Goal: Information Seeking & Learning: Learn about a topic

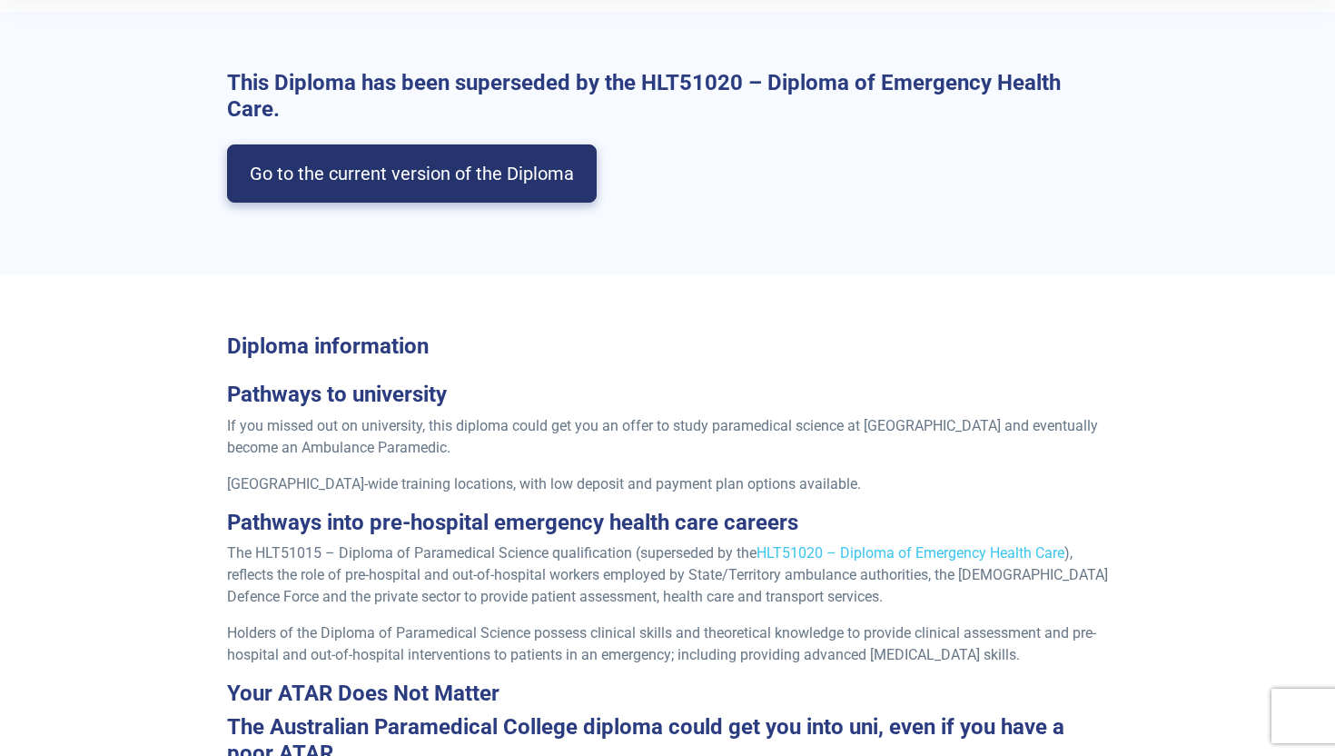
click at [358, 174] on link "Go to the current version of the Diploma" at bounding box center [412, 173] width 370 height 58
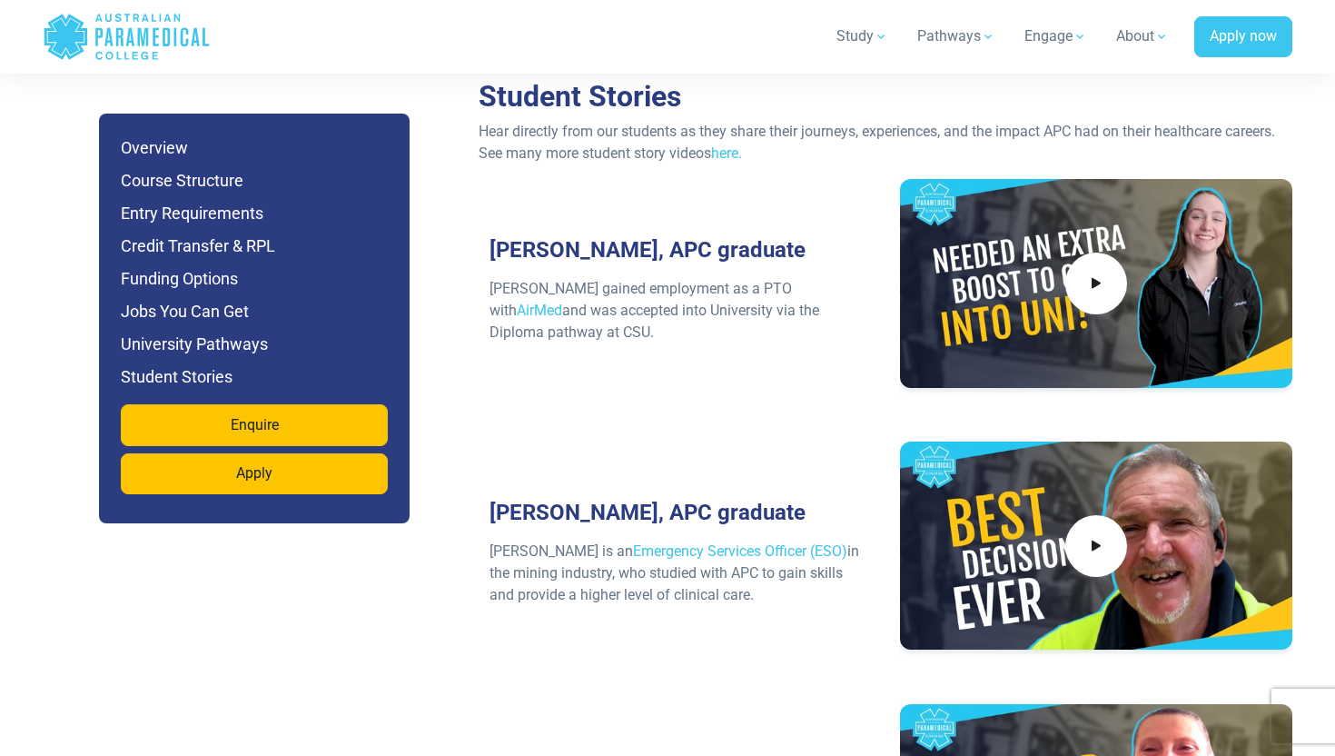
scroll to position [7872, 0]
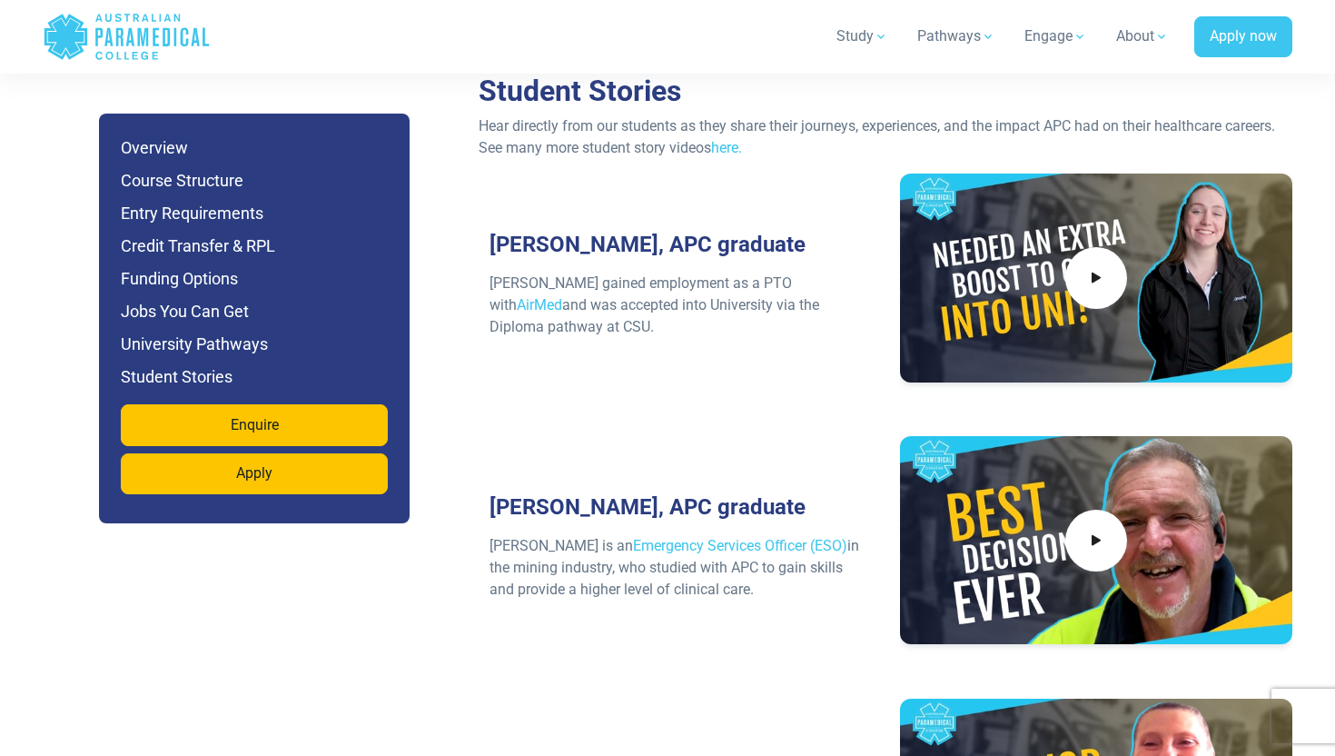
drag, startPoint x: 533, startPoint y: 312, endPoint x: 531, endPoint y: 194, distance: 117.2
click at [531, 194] on div "Shannon, APC graduate Shannon gained employment as a PTO with AirMed and was ac…" at bounding box center [675, 291] width 392 height 237
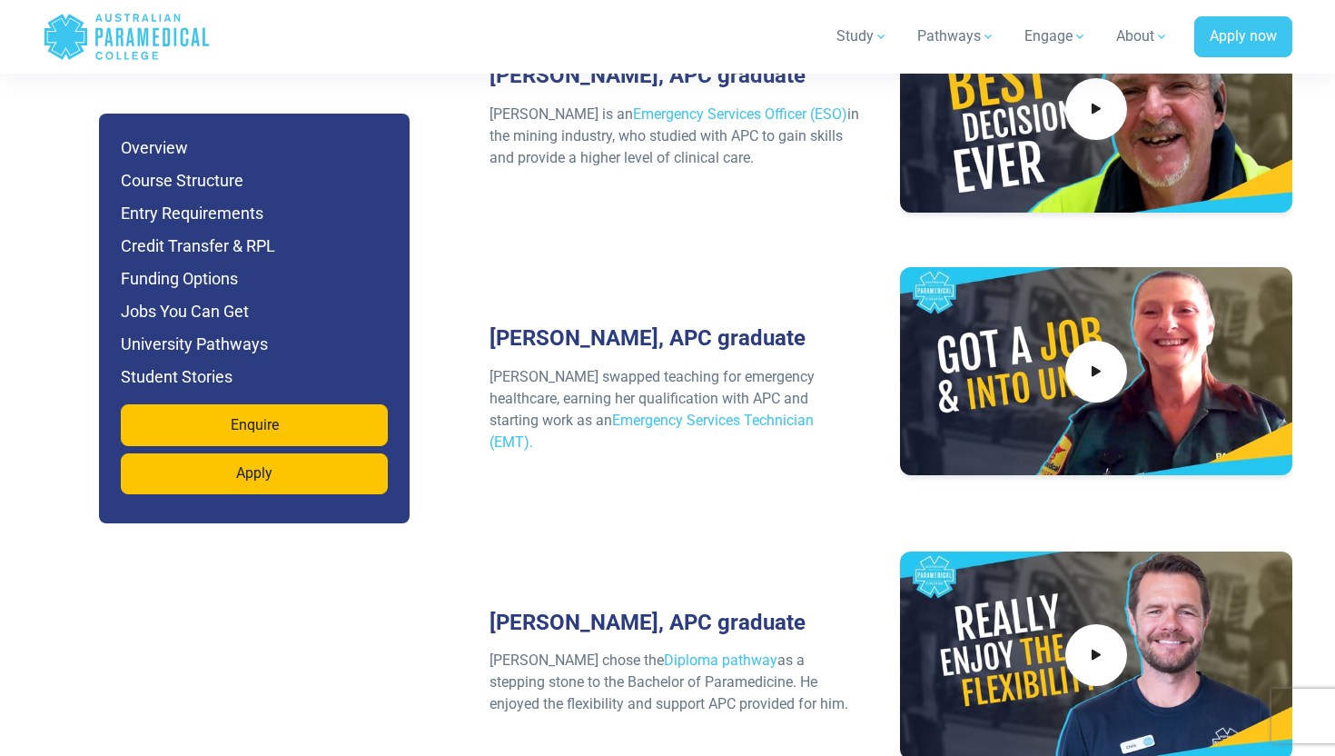
scroll to position [8306, 0]
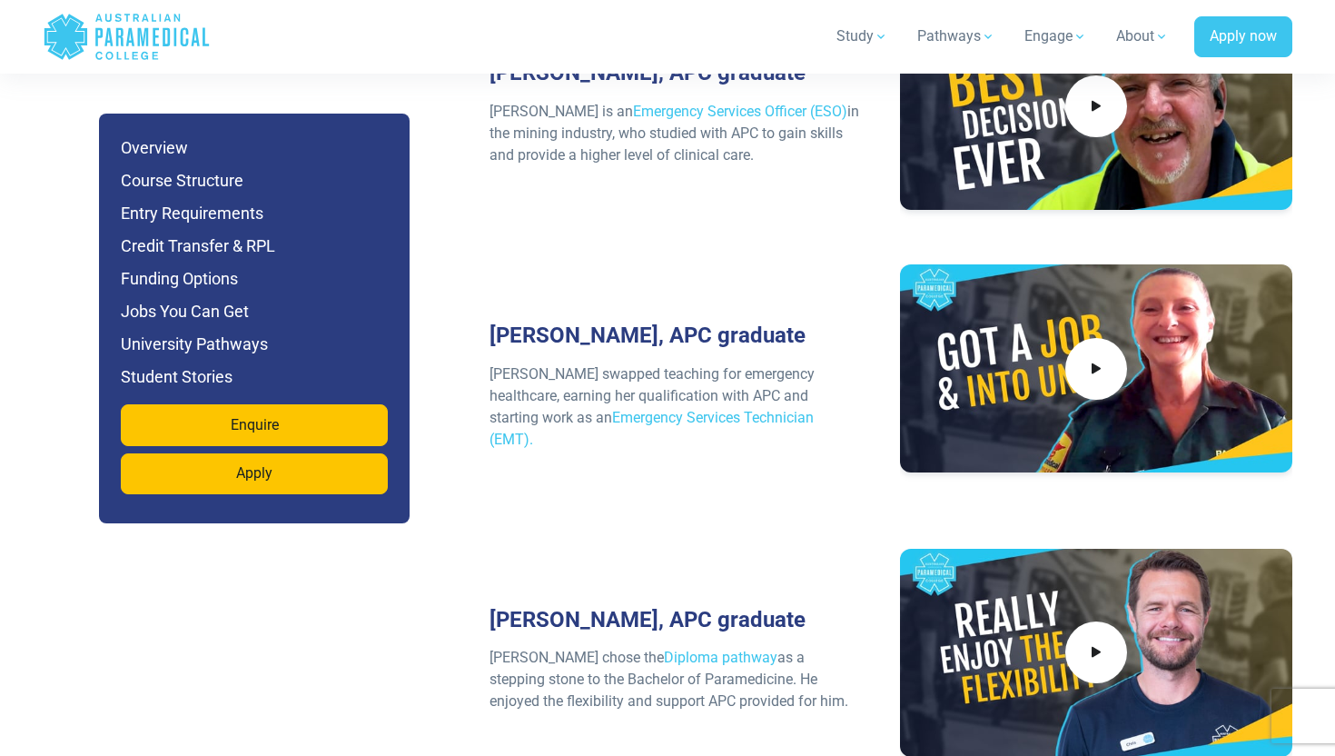
drag, startPoint x: 565, startPoint y: 587, endPoint x: 558, endPoint y: 559, distance: 28.2
click at [558, 647] on p "Chris chose the Diploma pathway as a stepping stone to the Bachelor of Paramedi…" at bounding box center [675, 679] width 371 height 65
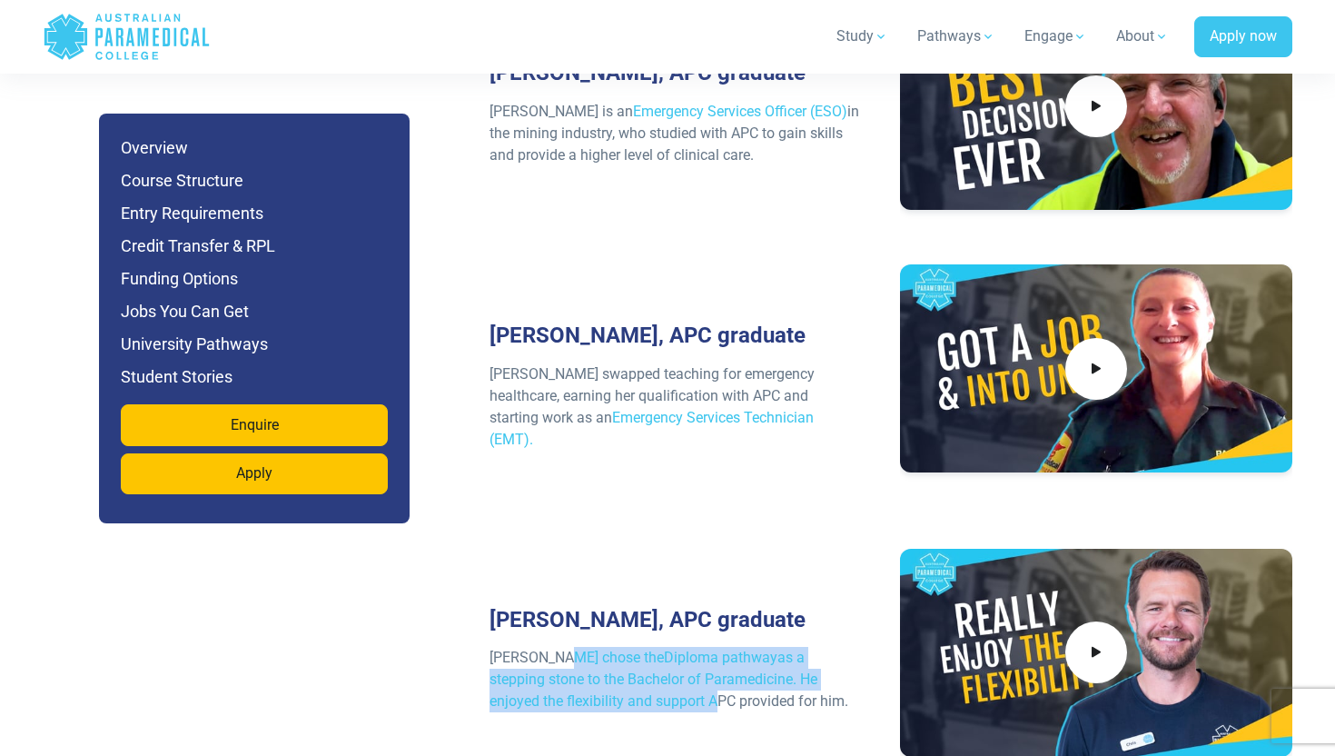
drag, startPoint x: 558, startPoint y: 558, endPoint x: 573, endPoint y: 598, distance: 42.8
click at [575, 647] on p "Chris chose the Diploma pathway as a stepping stone to the Bachelor of Paramedi…" at bounding box center [675, 679] width 371 height 65
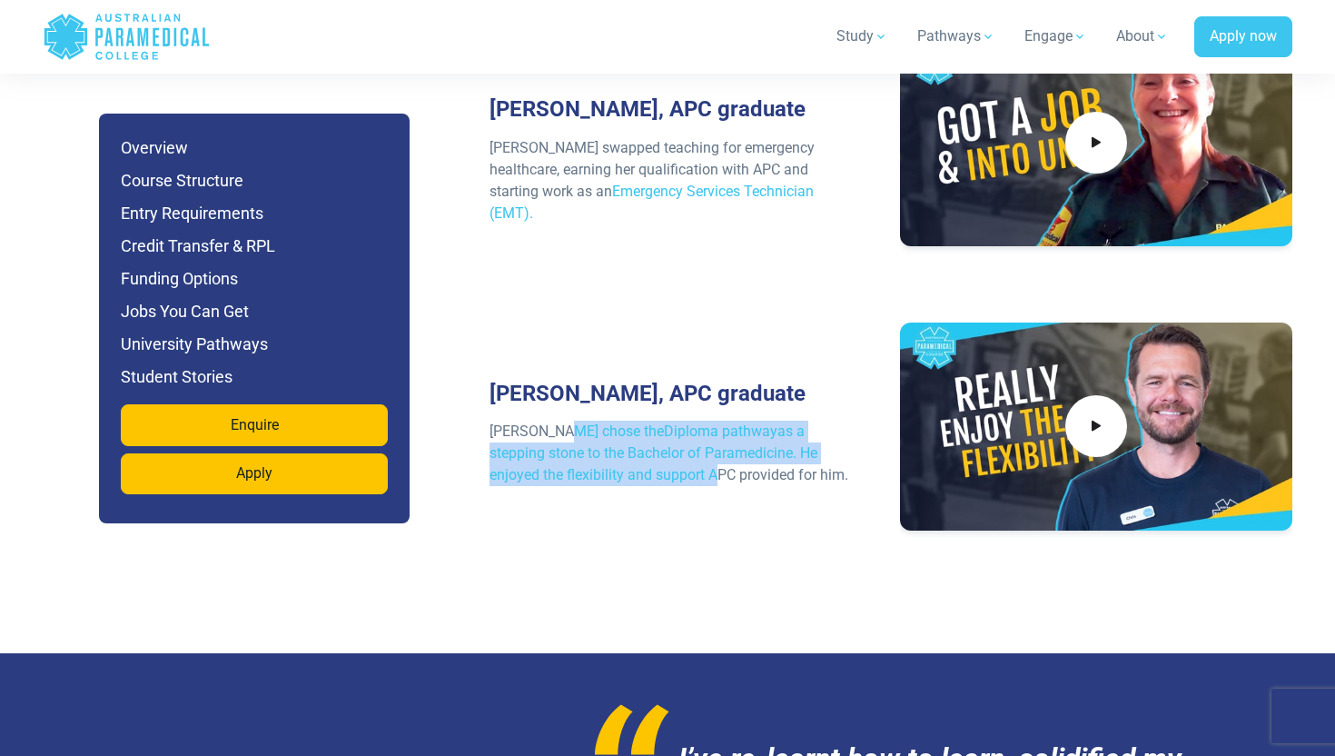
scroll to position [8510, 0]
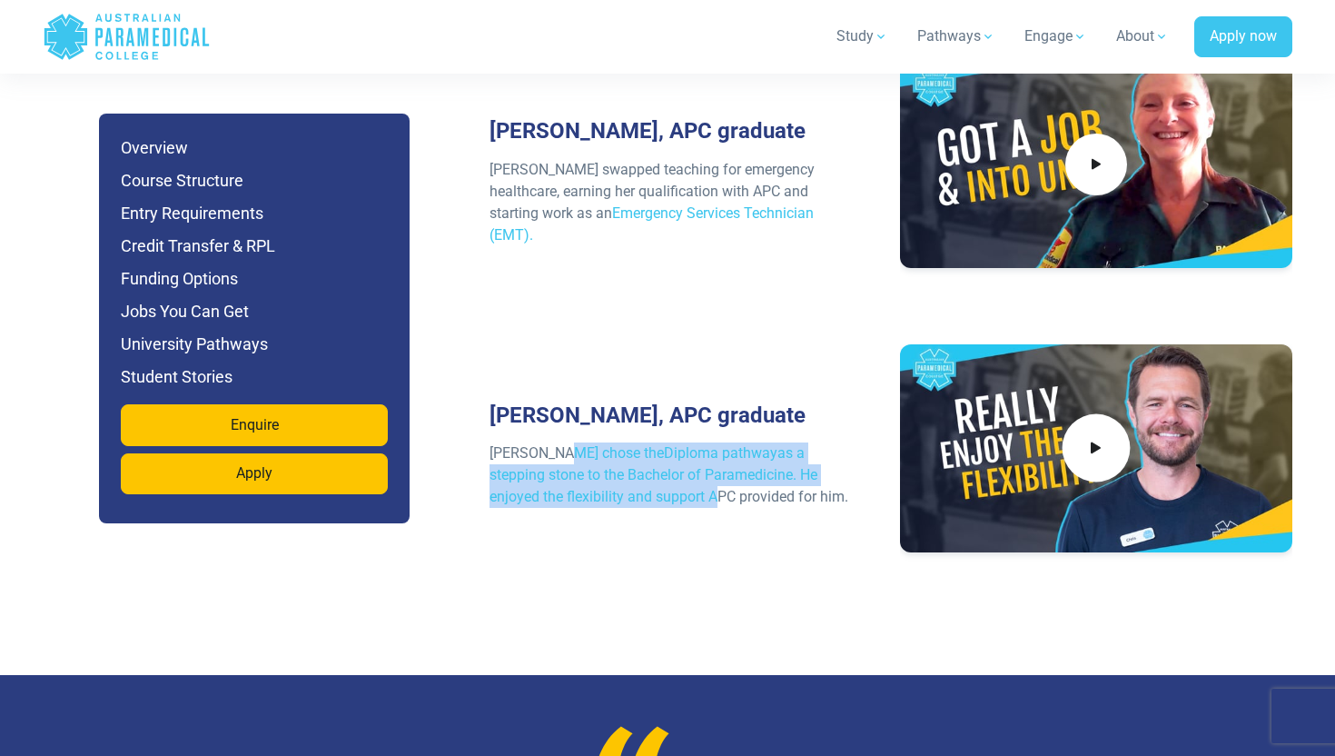
click at [1075, 414] on span at bounding box center [1097, 448] width 68 height 68
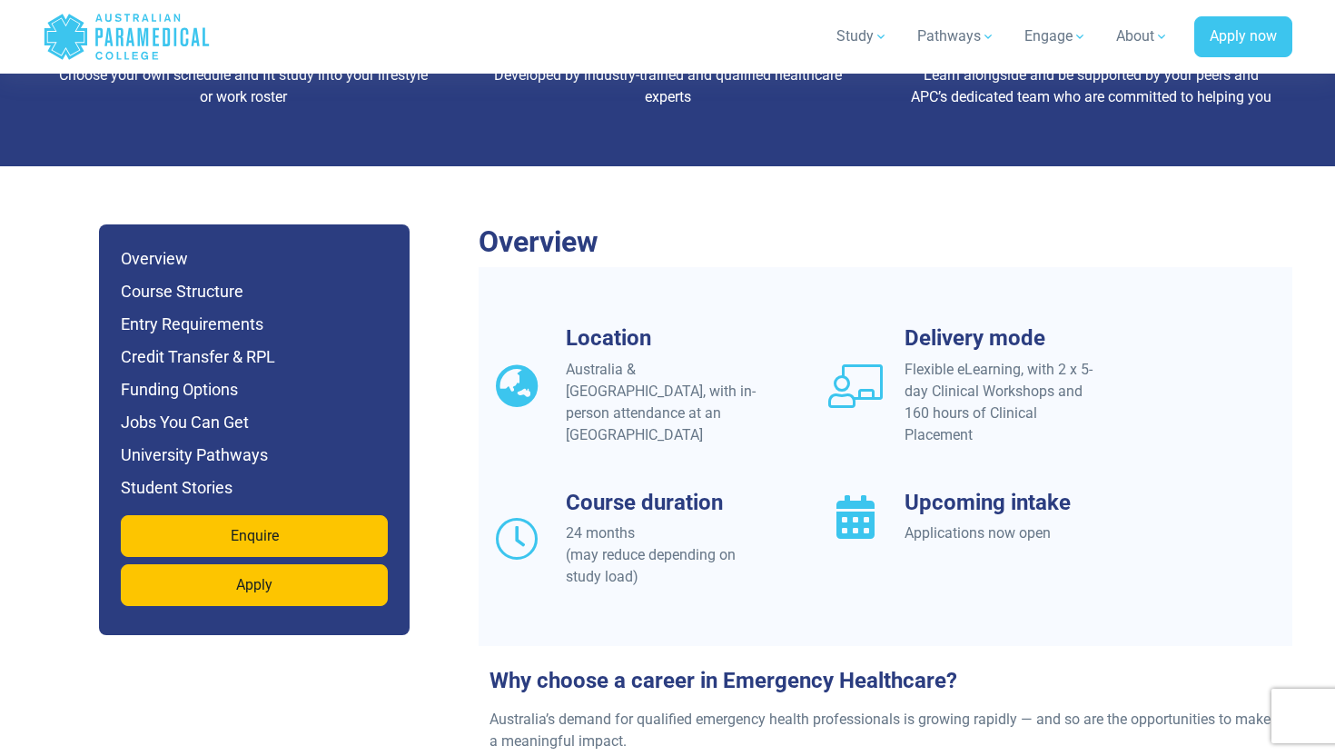
scroll to position [1467, 0]
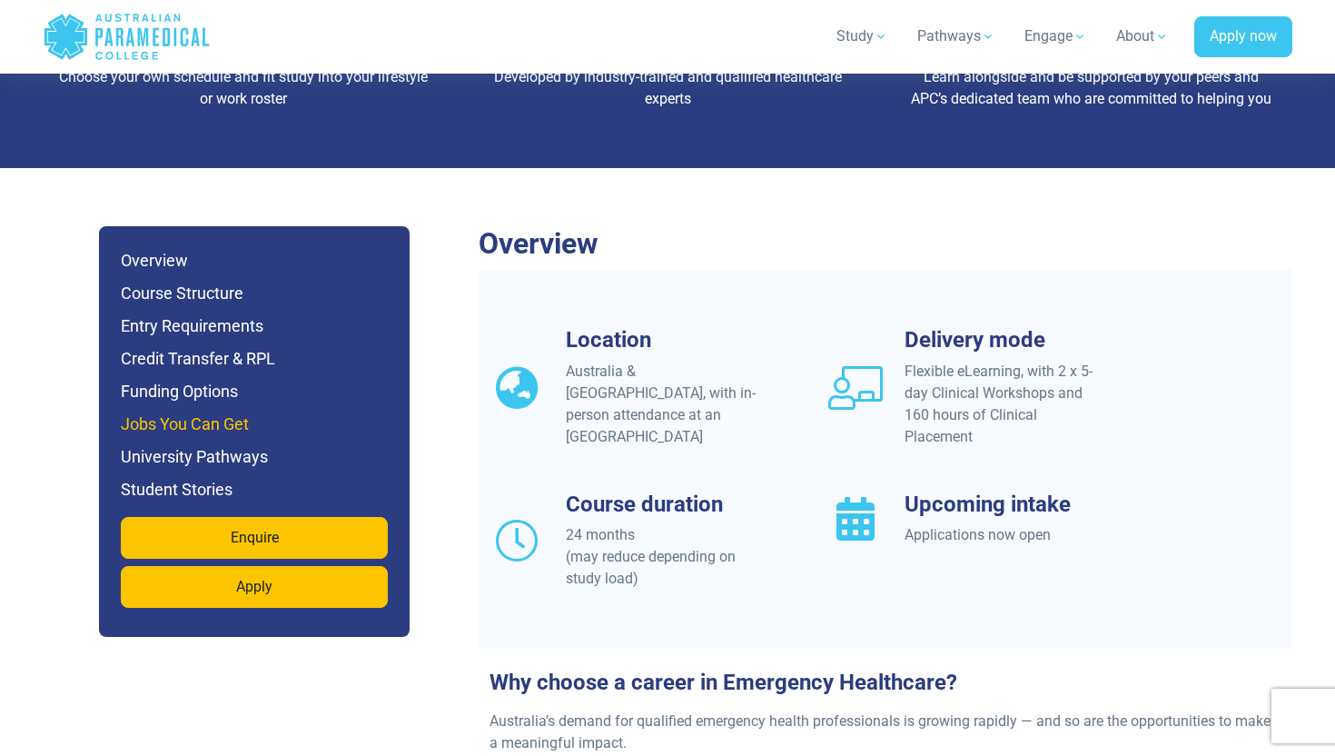
click at [202, 411] on h6 "Jobs You Can Get" at bounding box center [254, 423] width 267 height 25
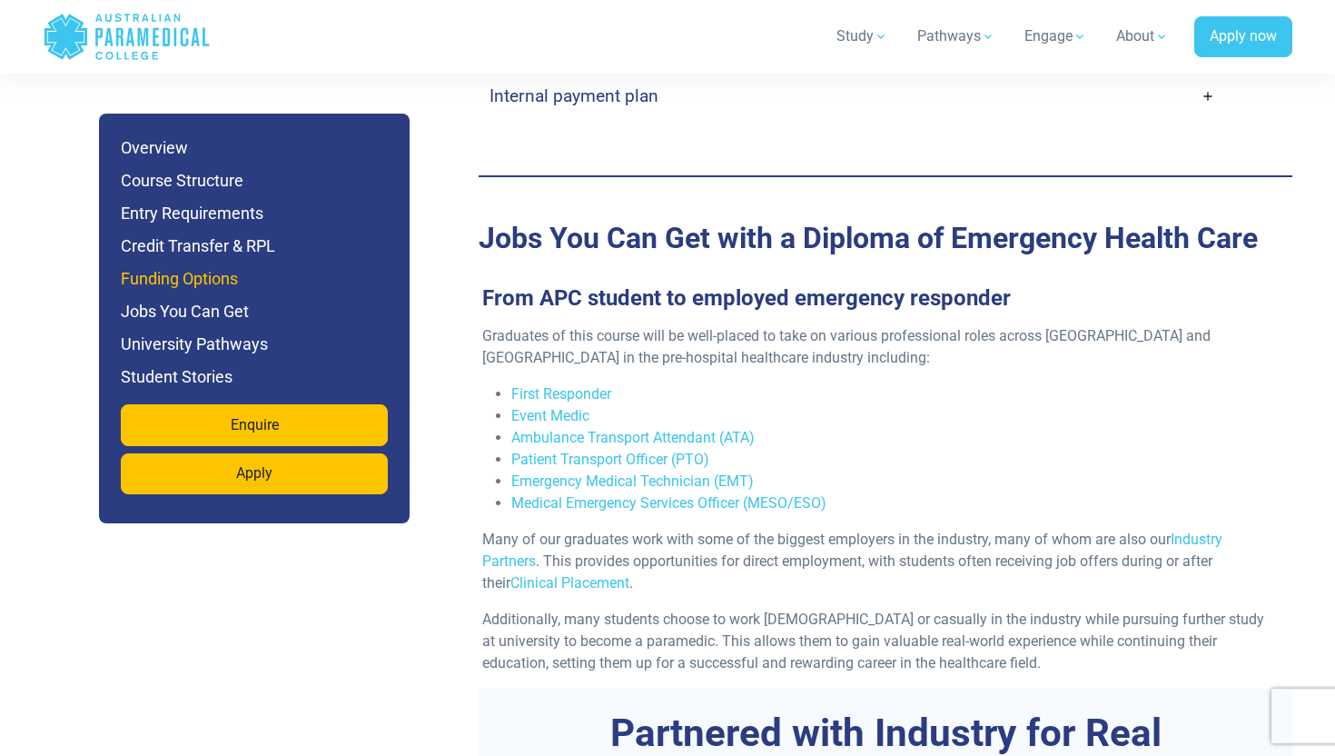
scroll to position [5876, 0]
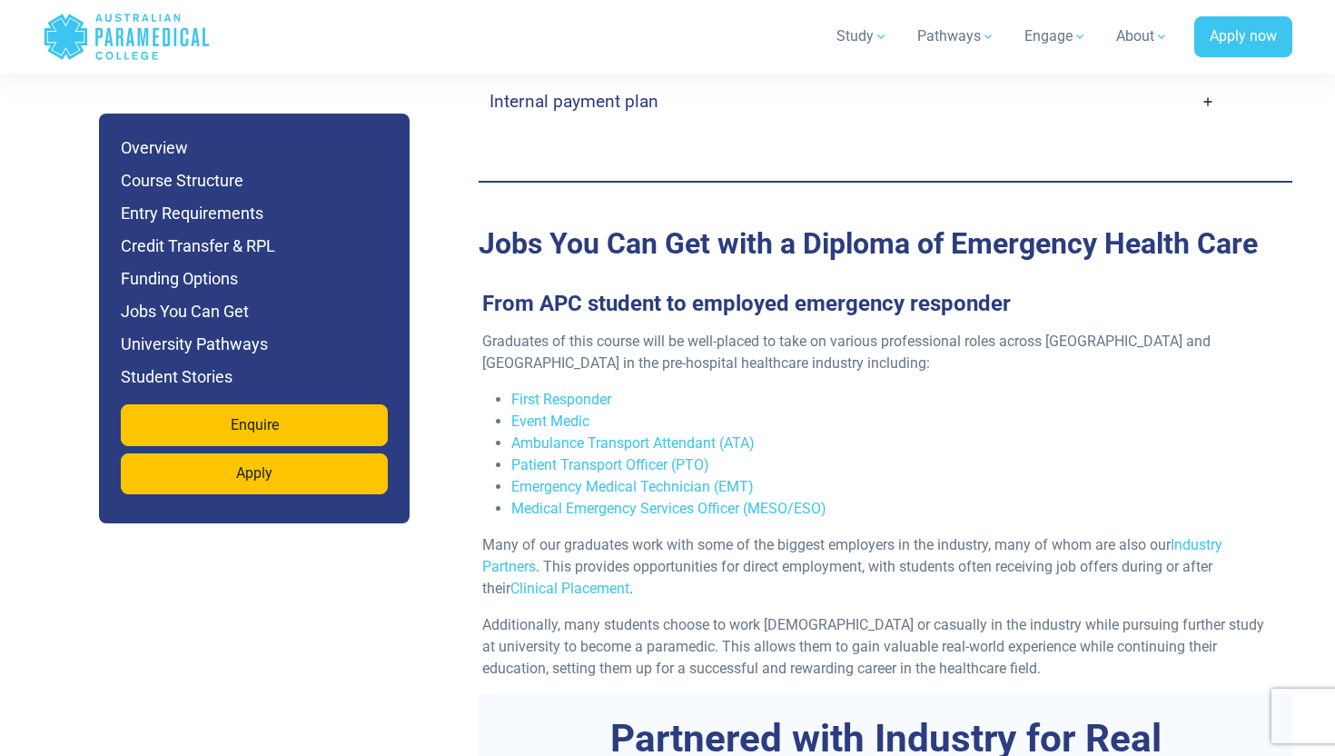
click at [130, 20] on icon ".logo-horizontal-c1{fill:#3CC5EE;} .logo-horizontal-c3{fill:#3CC5EE;} .logo-hor…" at bounding box center [127, 36] width 168 height 59
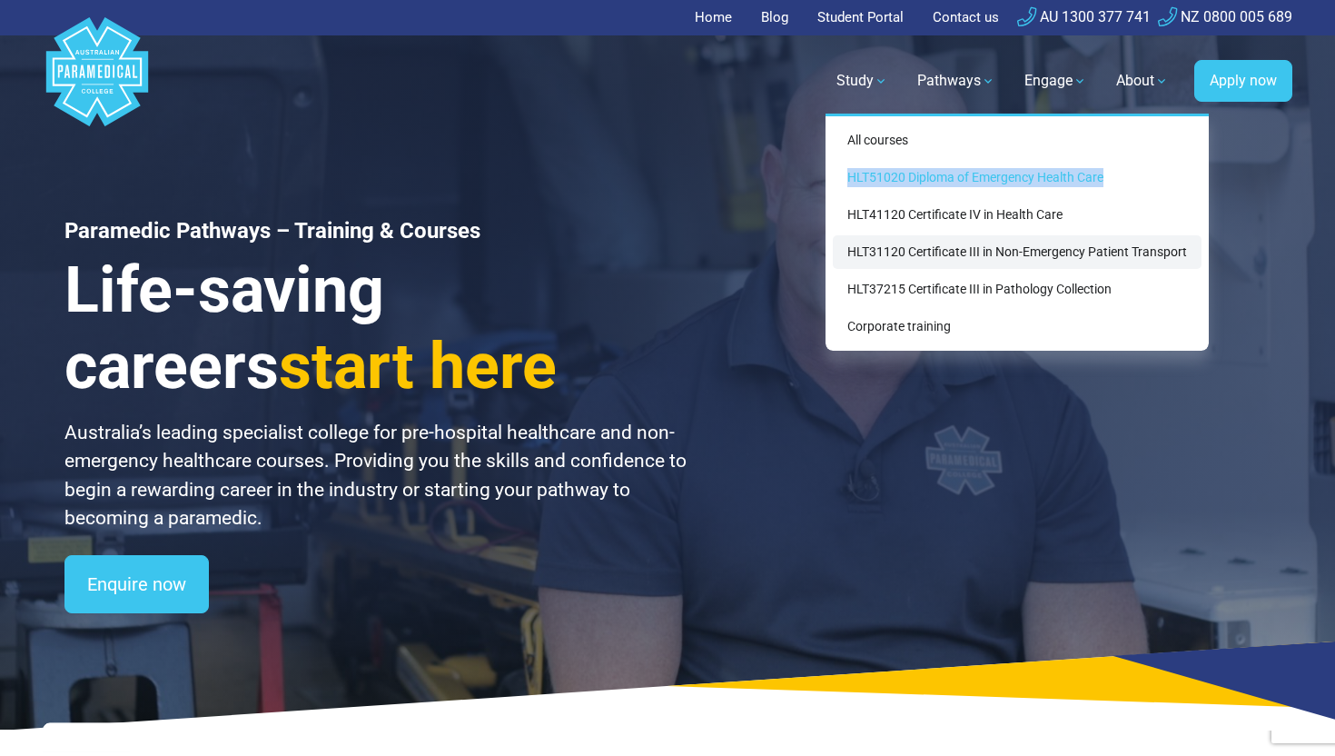
click at [906, 259] on link "HLT31120 Certificate III in Non-Emergency Patient Transport" at bounding box center [1017, 252] width 369 height 34
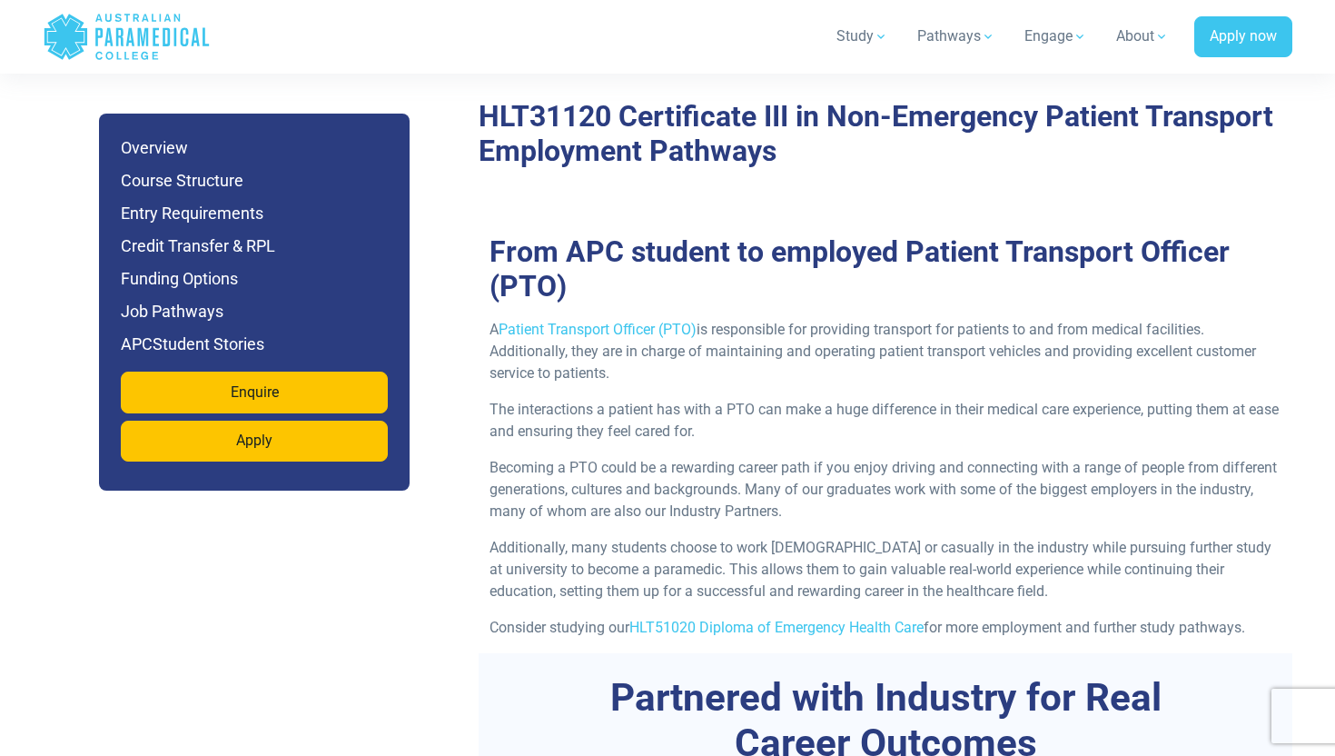
scroll to position [5459, 0]
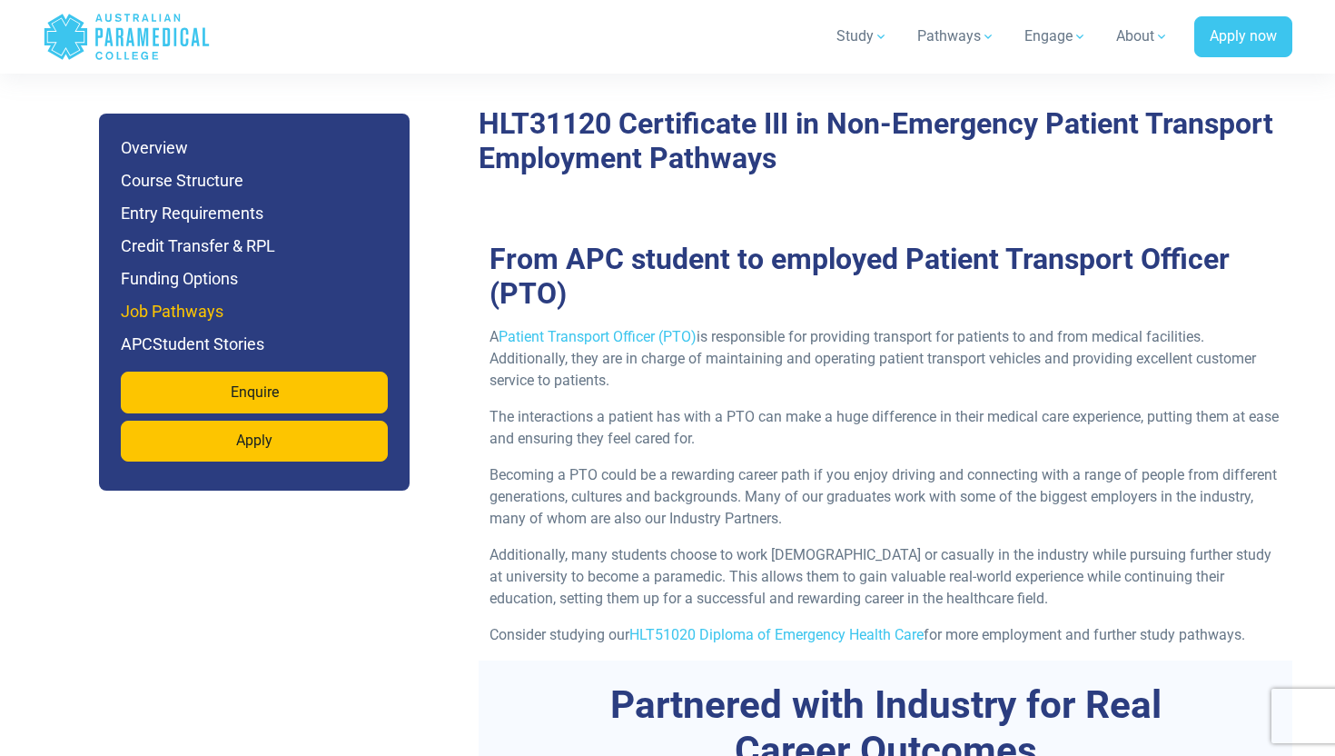
click at [204, 307] on h6 "Job Pathways" at bounding box center [254, 311] width 267 height 25
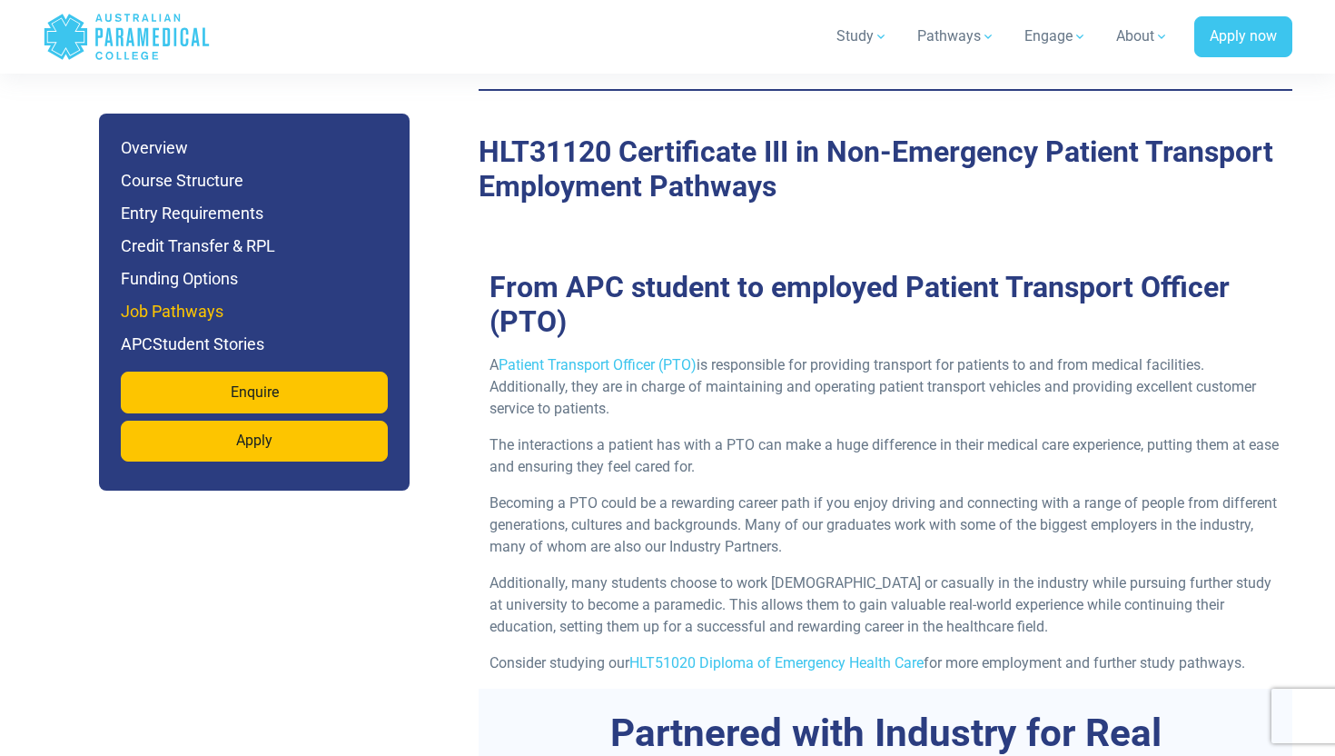
scroll to position [5430, 0]
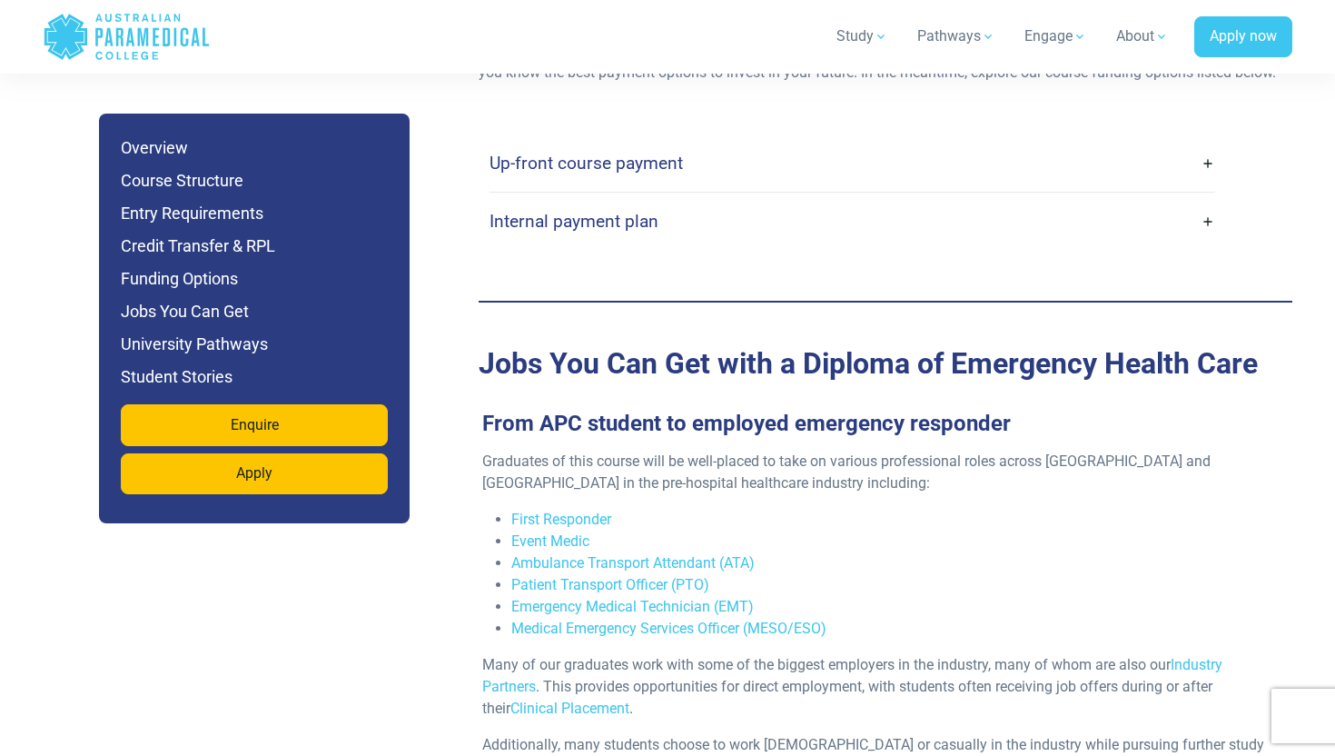
scroll to position [5761, 0]
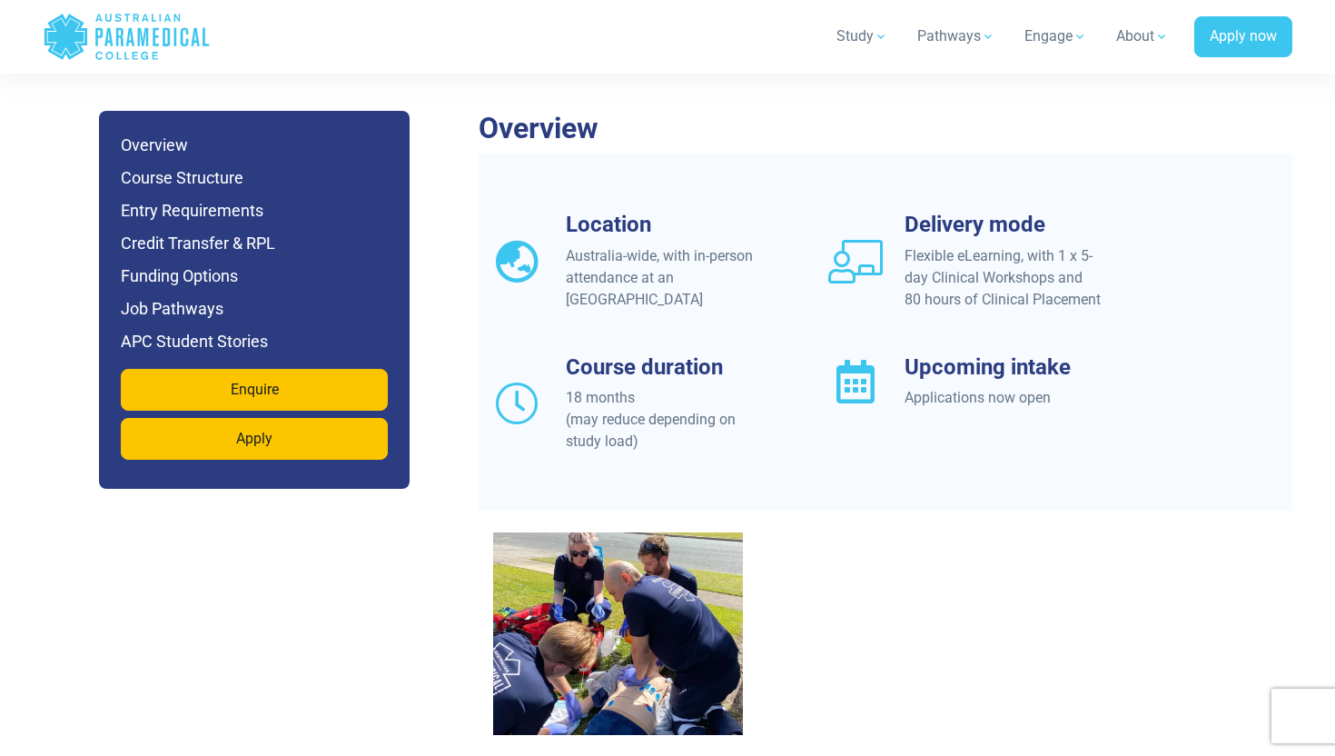
scroll to position [1478, 0]
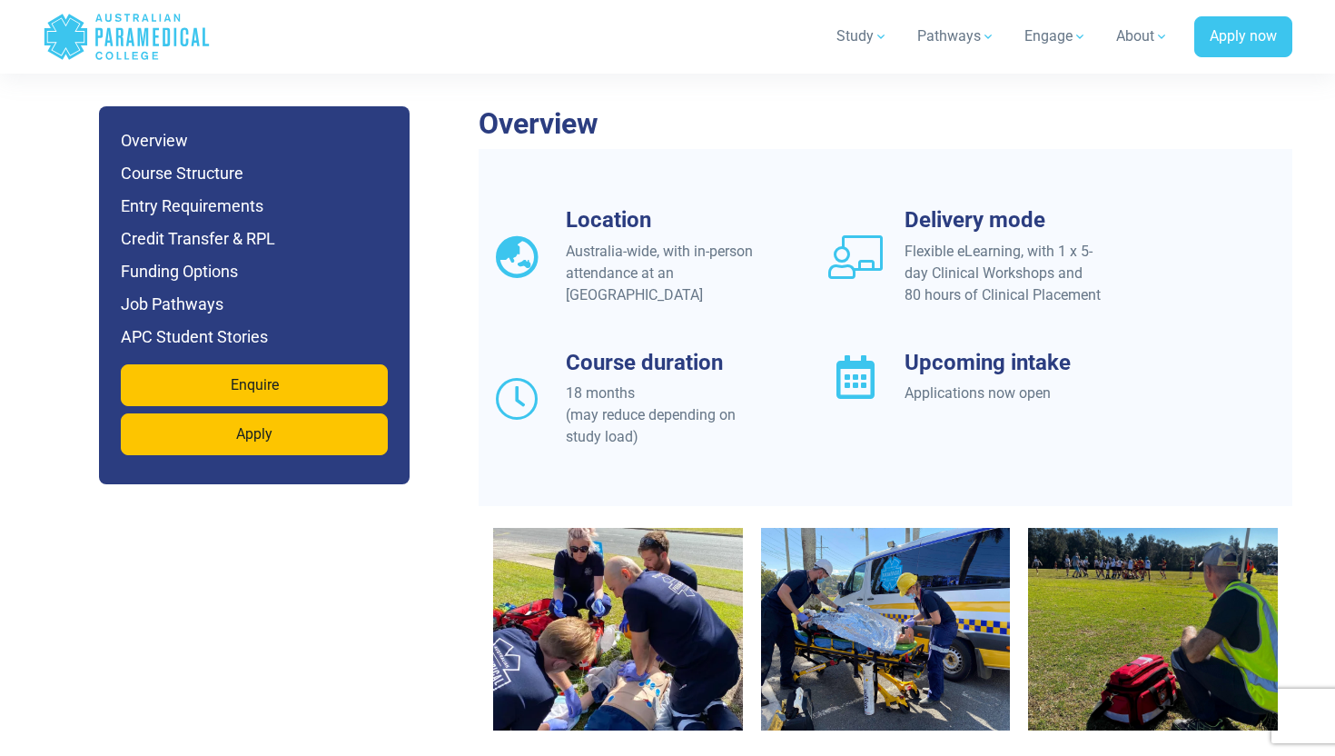
click at [208, 254] on ul "Overview Course Structure Entry Requirements Credit Transfer & RPL Funding Opti…" at bounding box center [254, 239] width 267 height 222
click at [193, 292] on h6 "Job Pathways" at bounding box center [254, 304] width 267 height 25
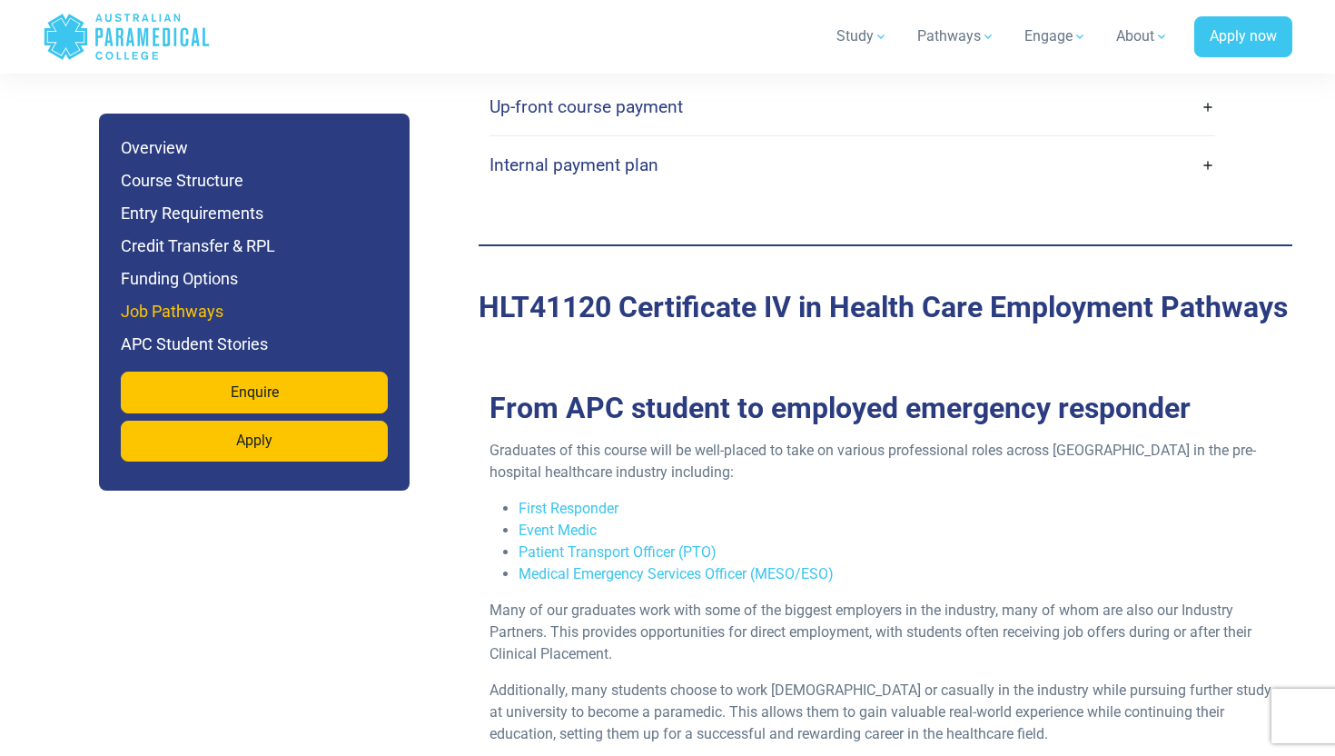
scroll to position [4711, 0]
